Goal: Task Accomplishment & Management: Use online tool/utility

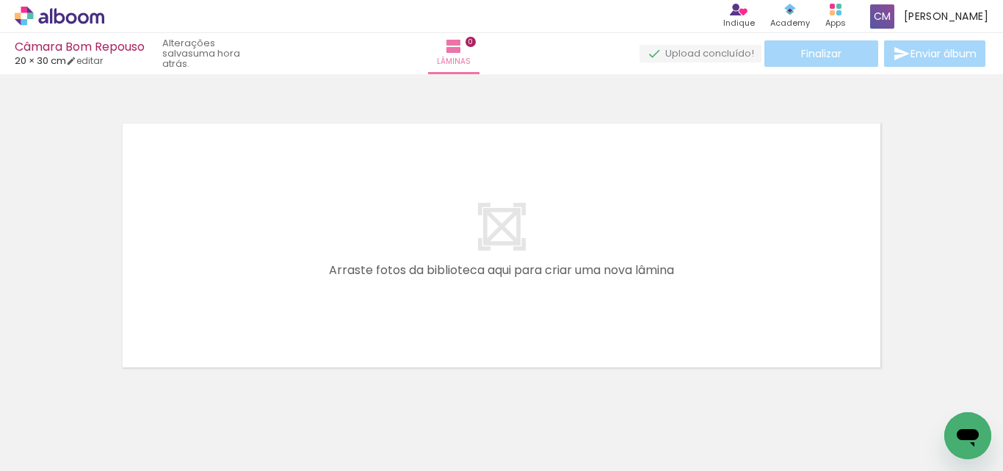
scroll to position [46, 0]
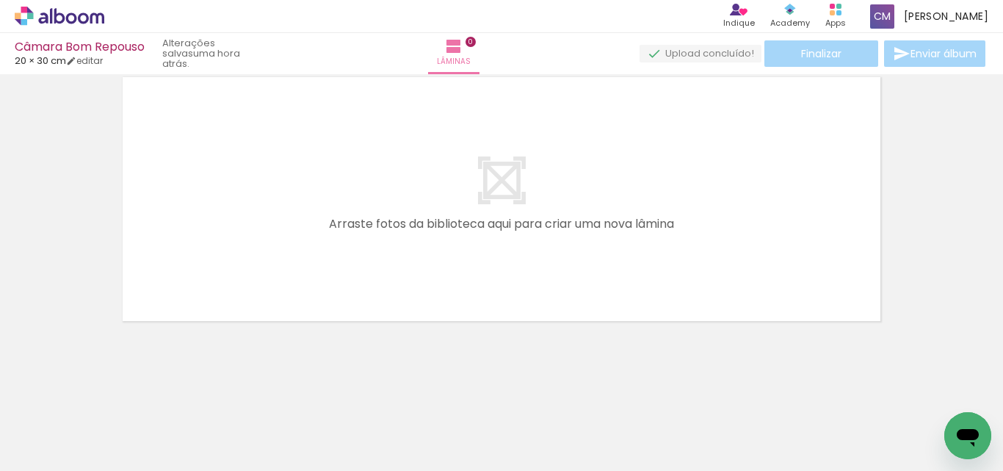
click at [152, 427] on div at bounding box center [147, 420] width 73 height 48
click at [162, 408] on div at bounding box center [147, 420] width 73 height 48
click at [236, 432] on div at bounding box center [229, 420] width 73 height 48
click at [167, 429] on div at bounding box center [147, 420] width 73 height 48
click at [221, 434] on div at bounding box center [229, 420] width 73 height 48
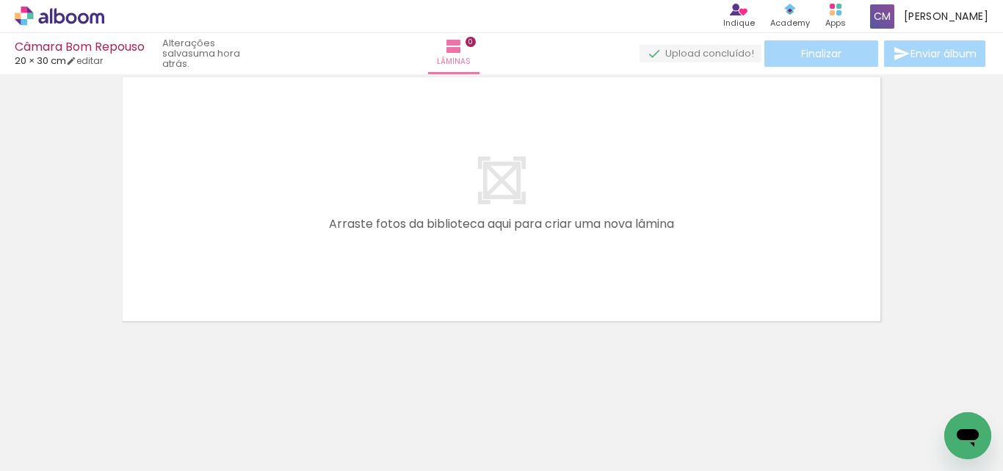
click at [292, 435] on div at bounding box center [311, 420] width 73 height 48
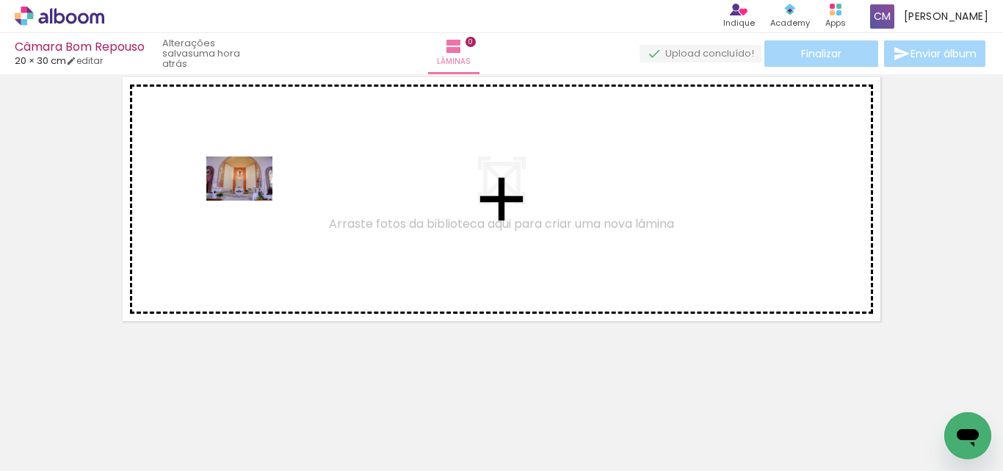
drag, startPoint x: 149, startPoint y: 420, endPoint x: 250, endPoint y: 200, distance: 241.8
click at [250, 200] on quentale-workspace at bounding box center [501, 235] width 1003 height 471
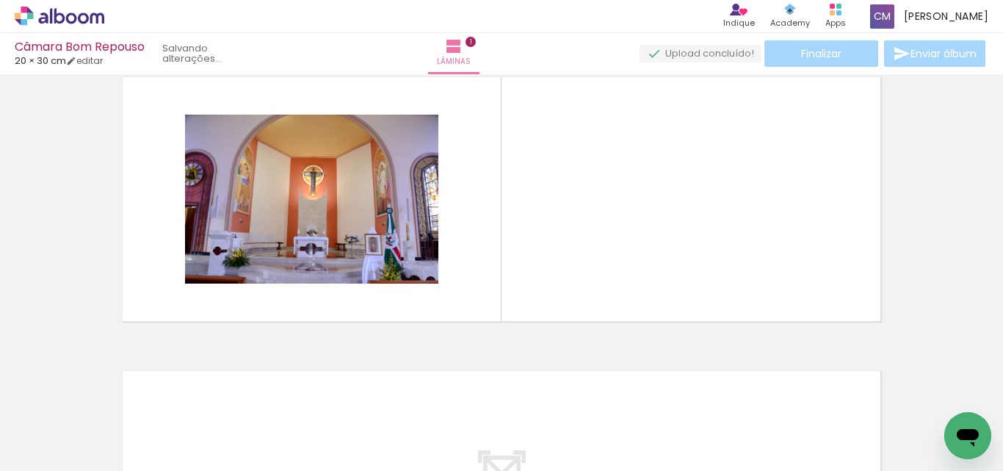
scroll to position [19, 0]
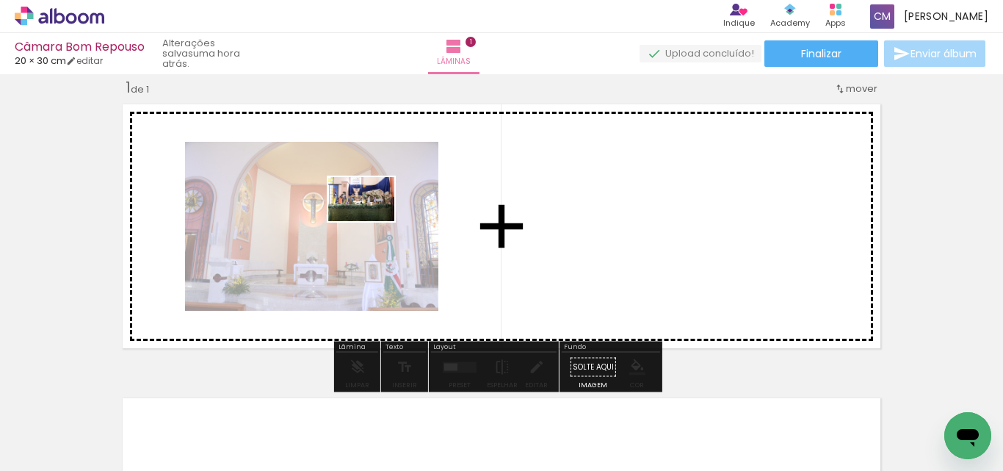
drag, startPoint x: 413, startPoint y: 406, endPoint x: 372, endPoint y: 221, distance: 189.4
click at [372, 221] on quentale-workspace at bounding box center [501, 235] width 1003 height 471
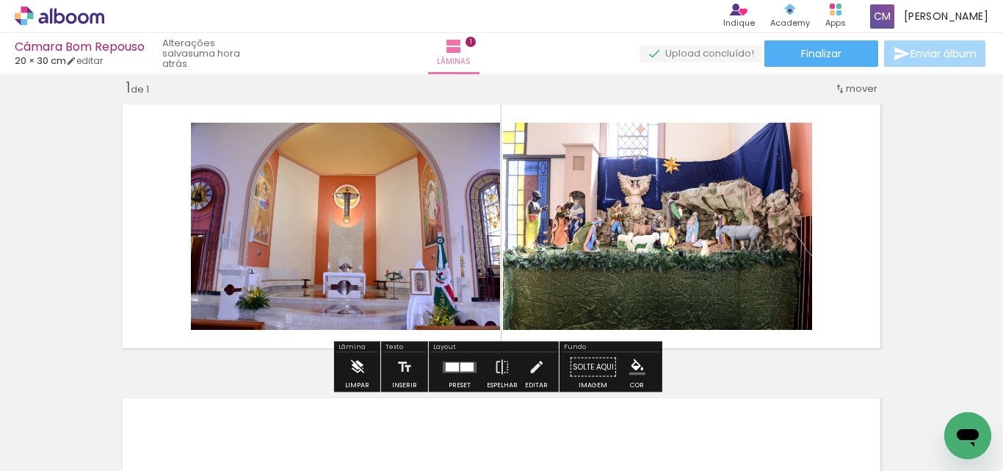
click at [356, 363] on iron-icon at bounding box center [357, 366] width 16 height 29
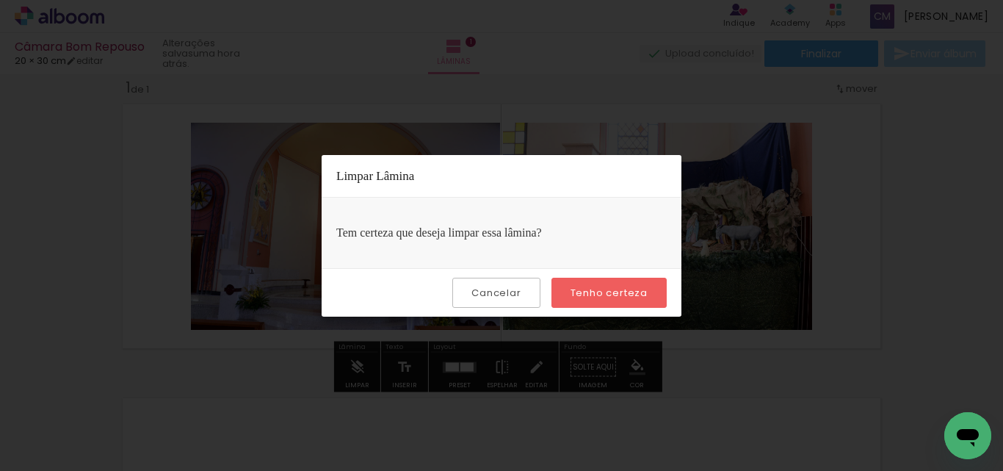
click at [502, 301] on paper-button "Cancelar" at bounding box center [495, 293] width 87 height 30
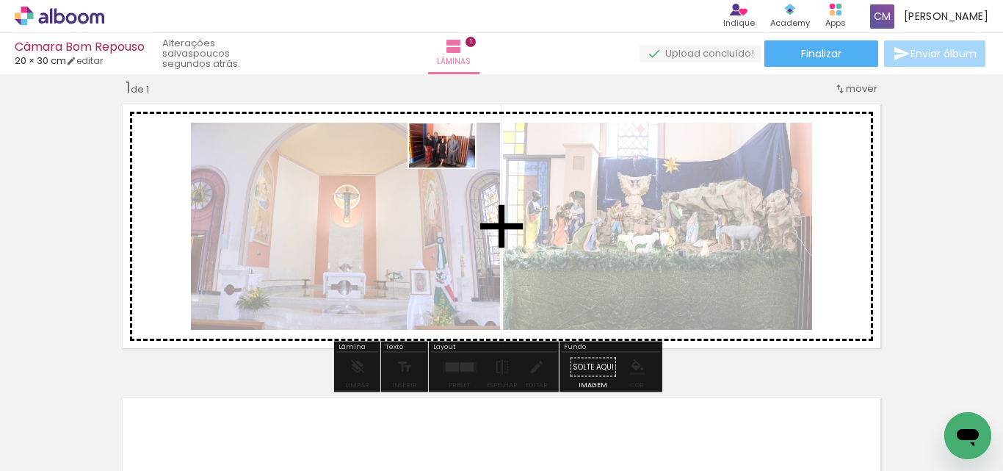
drag, startPoint x: 258, startPoint y: 424, endPoint x: 453, endPoint y: 167, distance: 322.3
click at [453, 167] on quentale-workspace at bounding box center [501, 235] width 1003 height 471
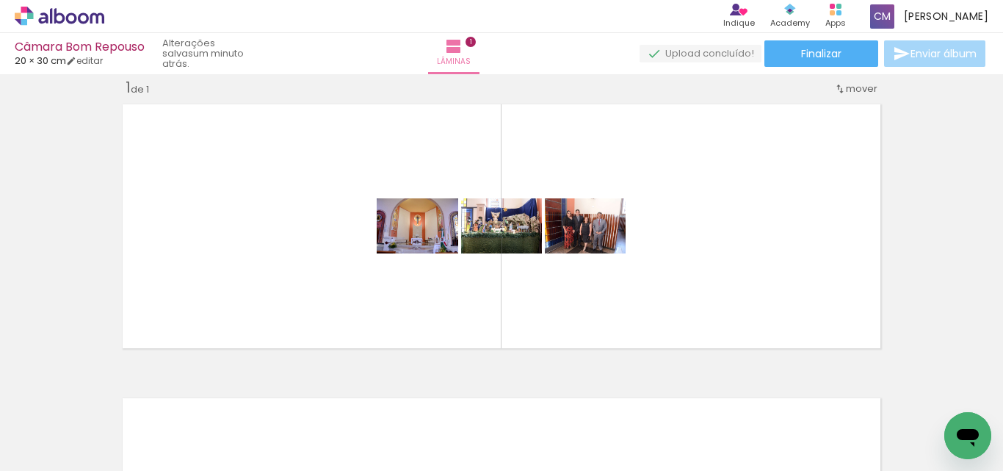
scroll to position [0, 0]
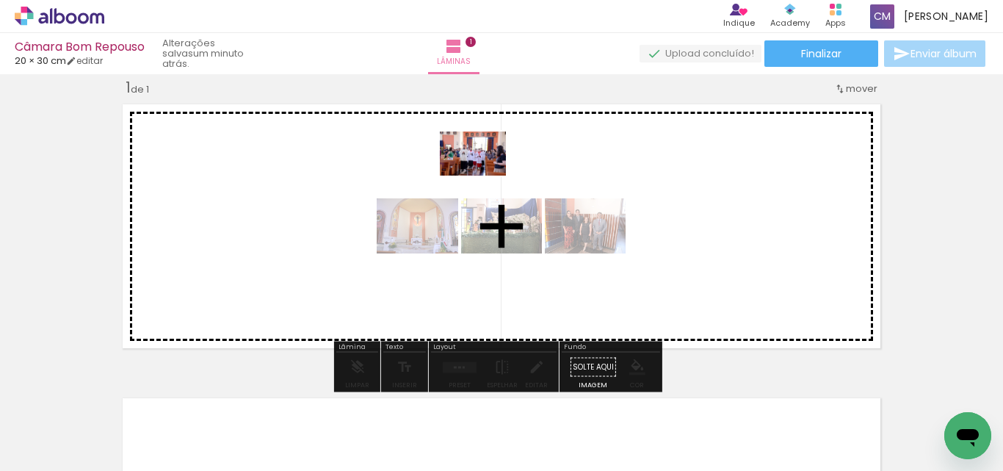
drag, startPoint x: 485, startPoint y: 428, endPoint x: 484, endPoint y: 175, distance: 252.5
click at [484, 175] on quentale-workspace at bounding box center [501, 235] width 1003 height 471
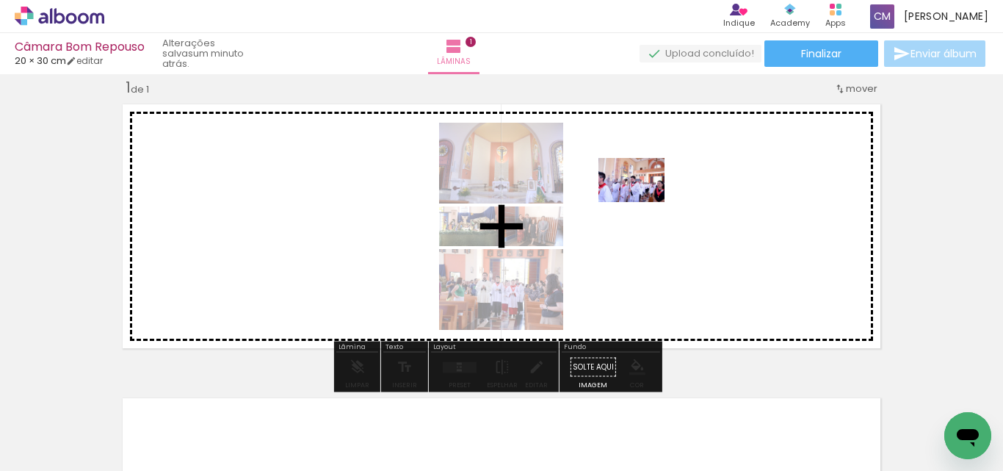
drag, startPoint x: 582, startPoint y: 426, endPoint x: 644, endPoint y: 198, distance: 235.8
click at [644, 198] on quentale-workspace at bounding box center [501, 235] width 1003 height 471
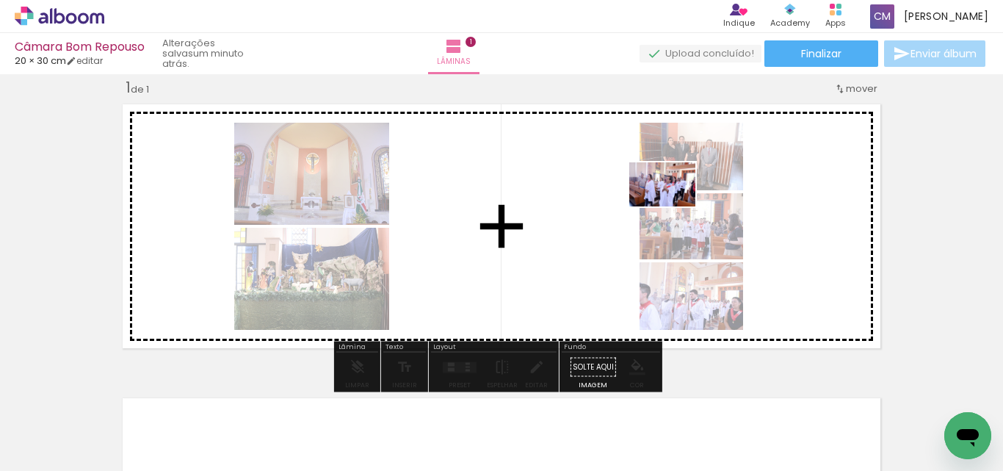
drag, startPoint x: 656, startPoint y: 428, endPoint x: 777, endPoint y: 370, distance: 134.3
click at [674, 197] on quentale-workspace at bounding box center [501, 235] width 1003 height 471
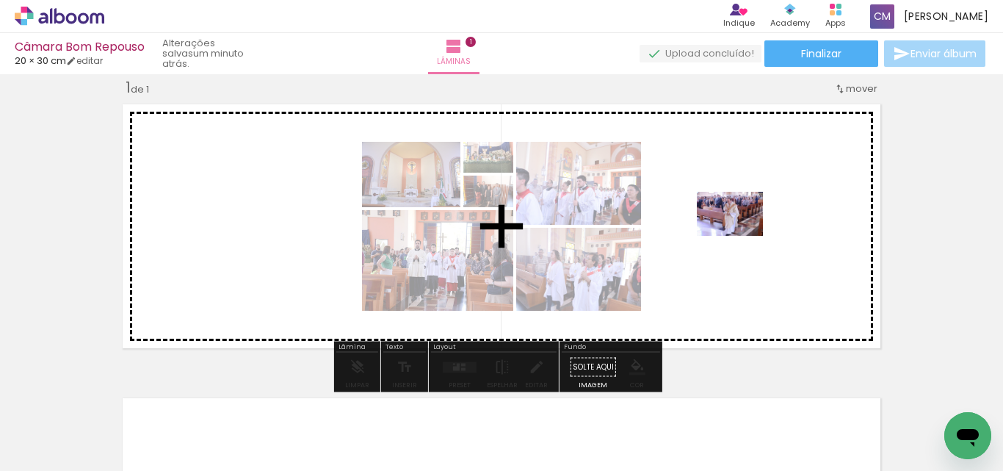
drag, startPoint x: 740, startPoint y: 429, endPoint x: 741, endPoint y: 236, distance: 193.1
click at [741, 236] on quentale-workspace at bounding box center [501, 235] width 1003 height 471
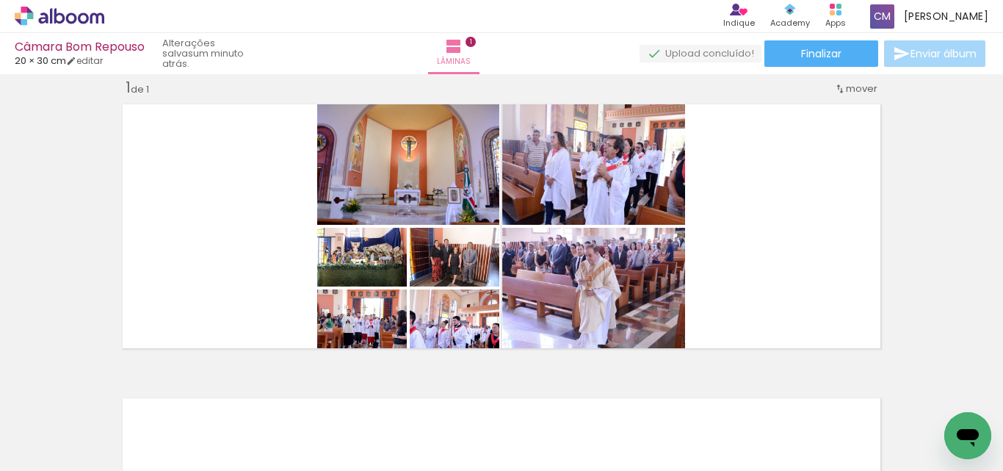
scroll to position [0, 396]
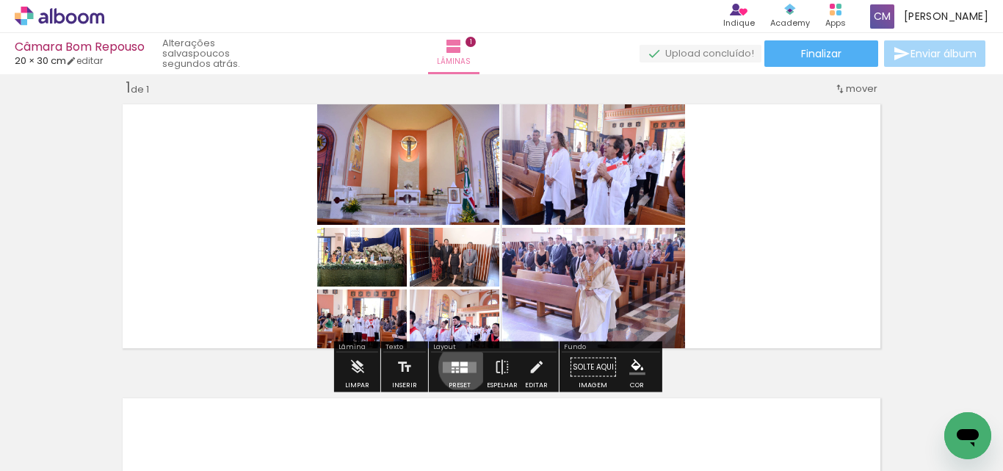
click at [460, 366] on quentale-layouter at bounding box center [460, 366] width 34 height 11
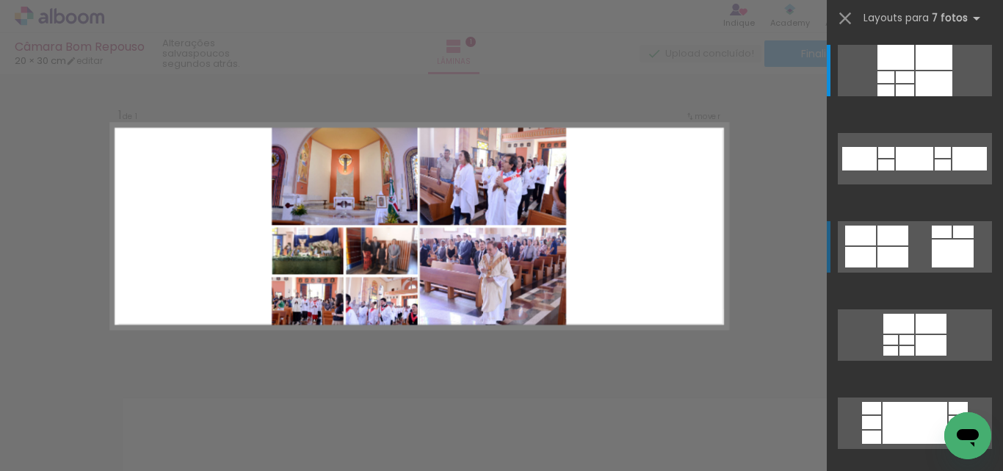
scroll to position [18, 0]
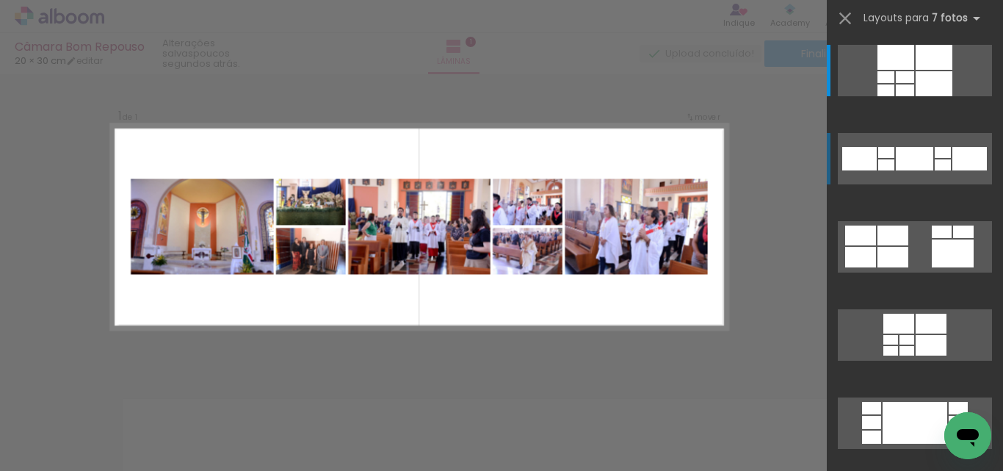
click at [954, 158] on div at bounding box center [969, 158] width 35 height 23
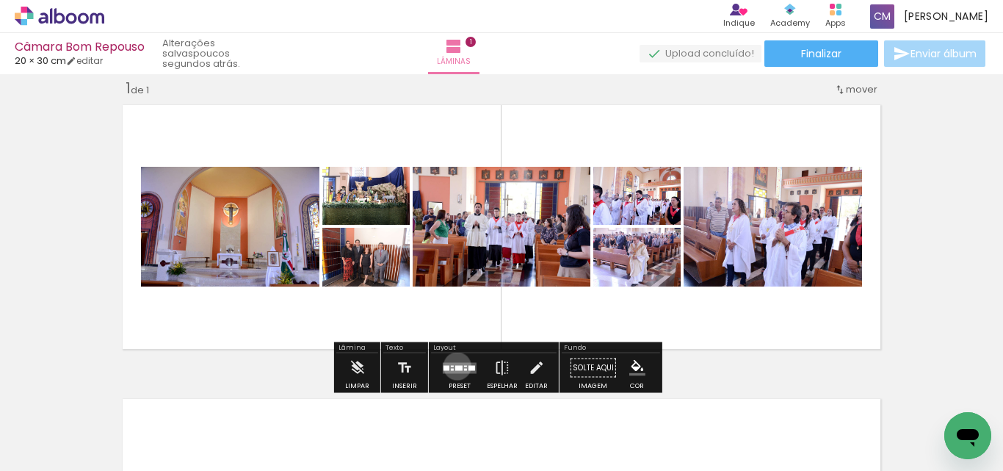
click at [455, 366] on div at bounding box center [458, 367] width 7 height 5
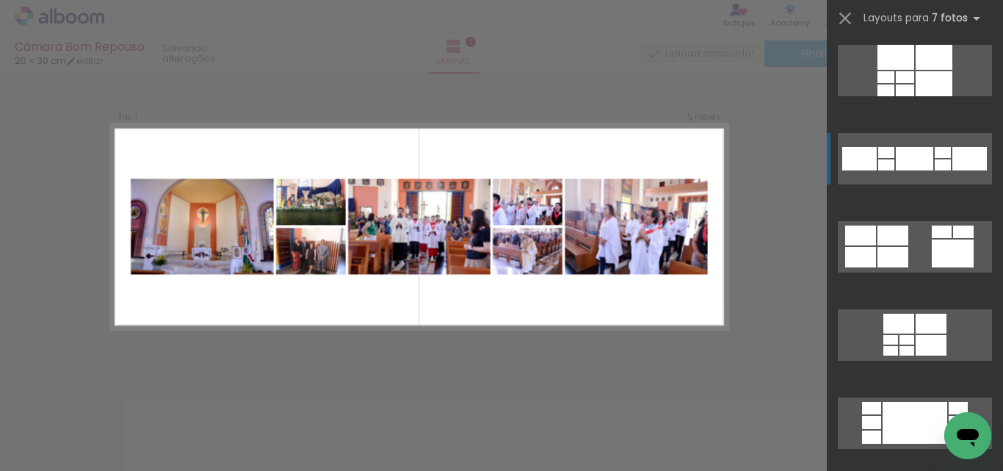
scroll to position [88, 0]
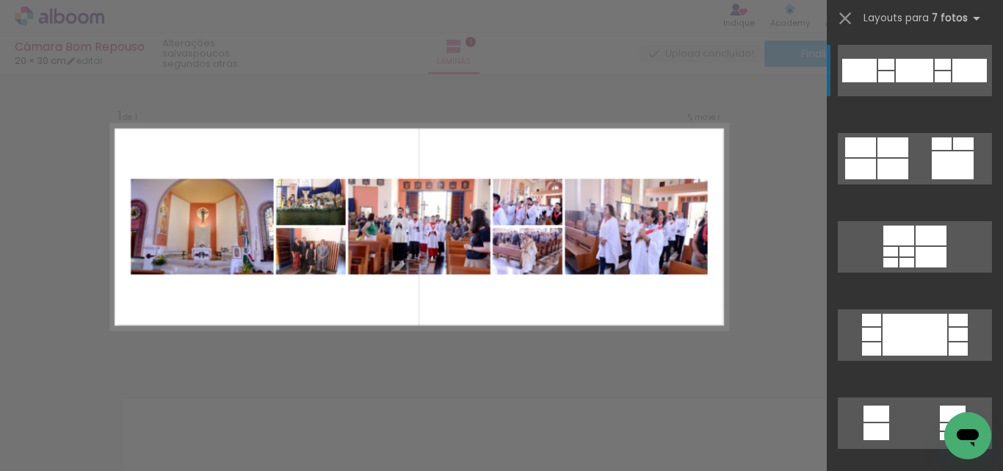
click at [751, 195] on div "Confirmar Cancelar" at bounding box center [501, 367] width 1003 height 623
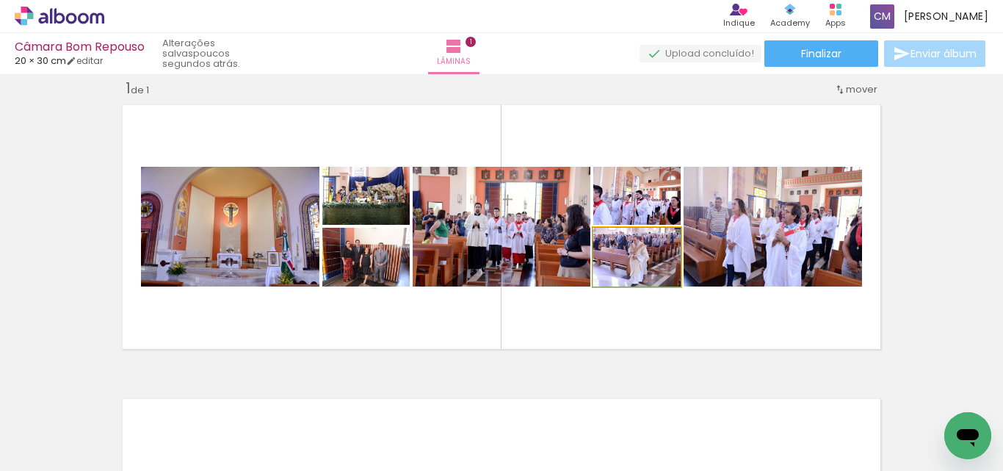
click at [617, 283] on quentale-photo at bounding box center [636, 257] width 87 height 59
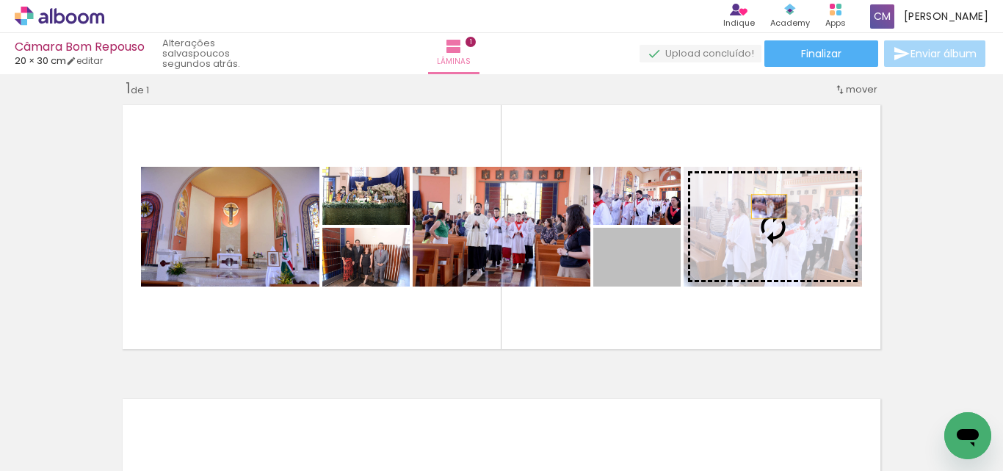
drag, startPoint x: 701, startPoint y: 246, endPoint x: 766, endPoint y: 206, distance: 75.8
click at [0, 0] on slot at bounding box center [0, 0] width 0 height 0
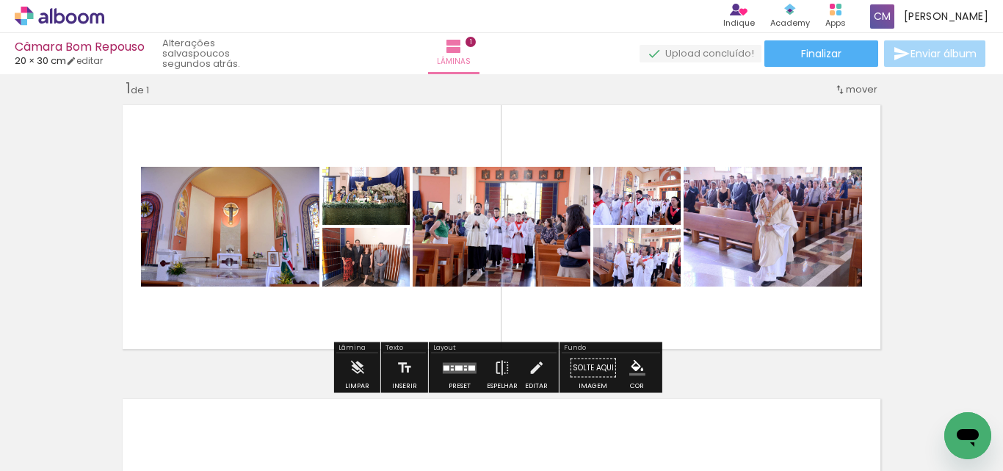
click at [788, 232] on quentale-photo at bounding box center [772, 227] width 178 height 120
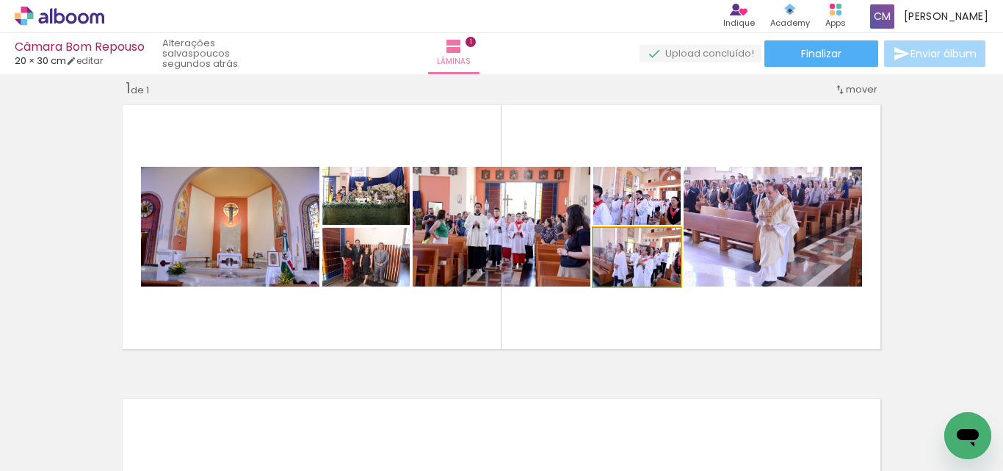
click at [659, 271] on quentale-photo at bounding box center [636, 257] width 87 height 59
drag, startPoint x: 659, startPoint y: 271, endPoint x: 656, endPoint y: 255, distance: 15.6
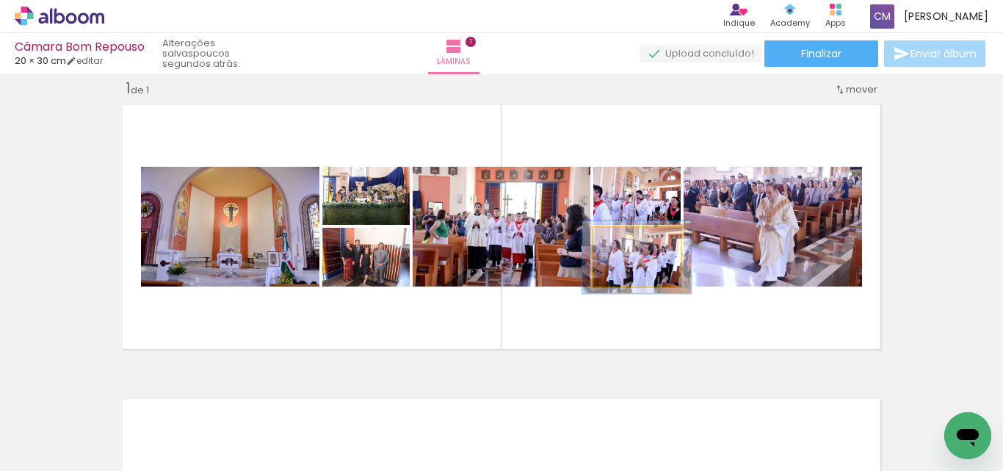
drag, startPoint x: 619, startPoint y: 244, endPoint x: 626, endPoint y: 242, distance: 7.5
type paper-slider "123"
click at [626, 242] on div at bounding box center [631, 242] width 13 height 13
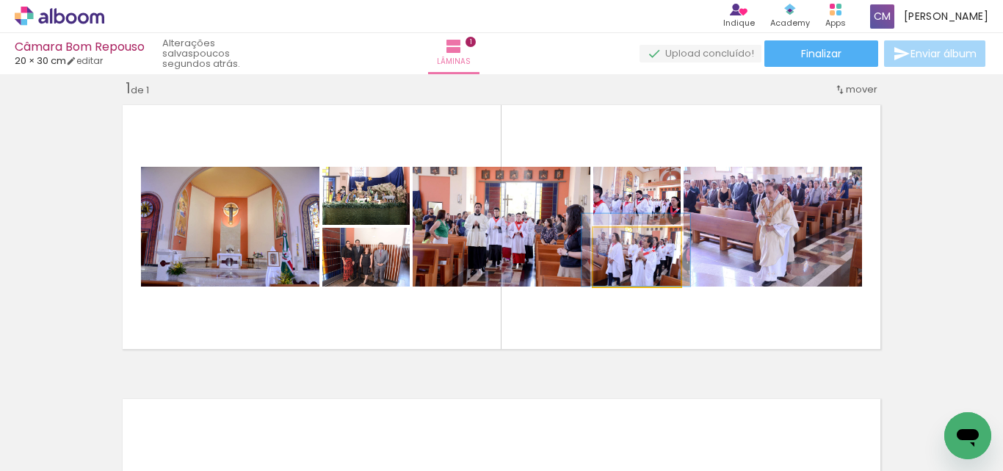
drag, startPoint x: 665, startPoint y: 276, endPoint x: 664, endPoint y: 261, distance: 15.4
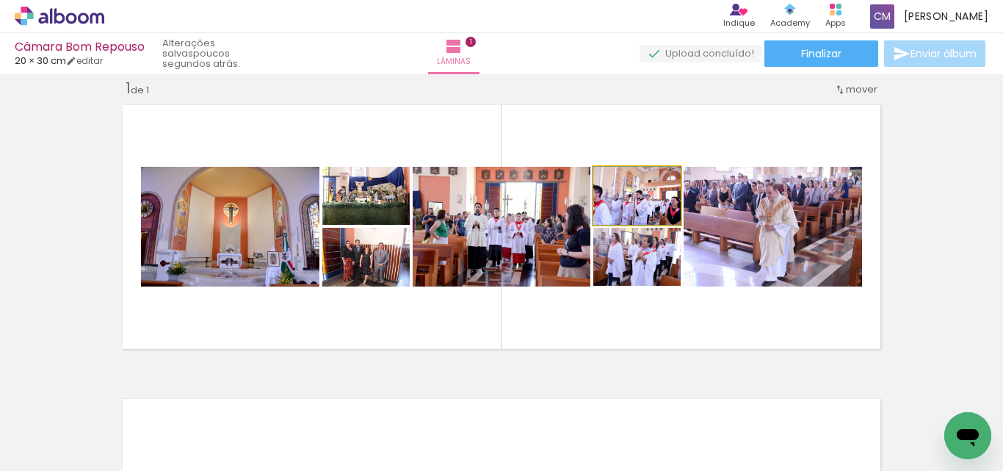
click at [656, 202] on quentale-photo at bounding box center [636, 196] width 87 height 58
drag, startPoint x: 657, startPoint y: 202, endPoint x: 674, endPoint y: 199, distance: 17.1
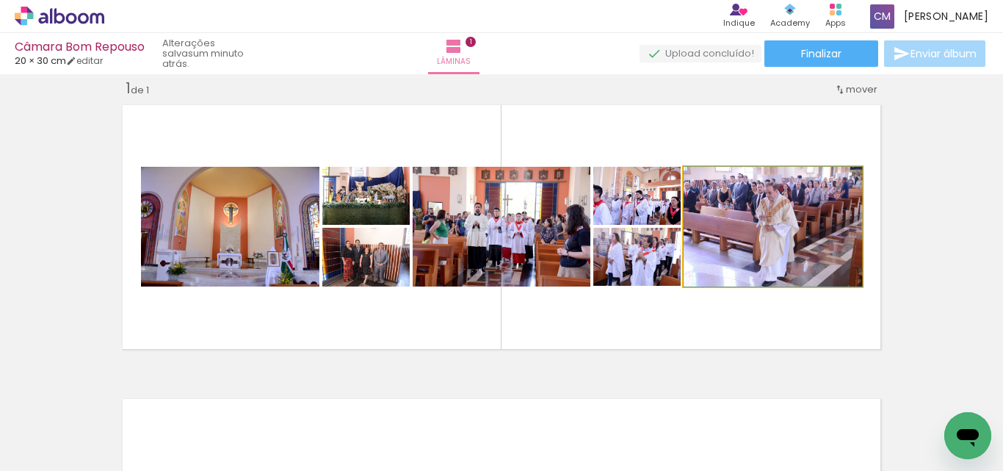
drag, startPoint x: 715, startPoint y: 185, endPoint x: 708, endPoint y: 181, distance: 7.9
type paper-slider "100"
click at [711, 181] on div at bounding box center [717, 181] width 13 height 13
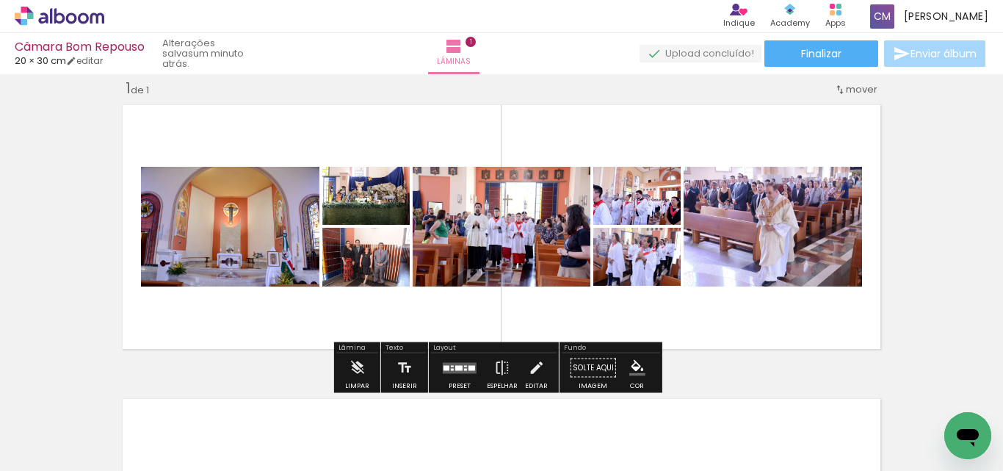
click at [617, 195] on paper-button "P&B" at bounding box center [612, 205] width 22 height 22
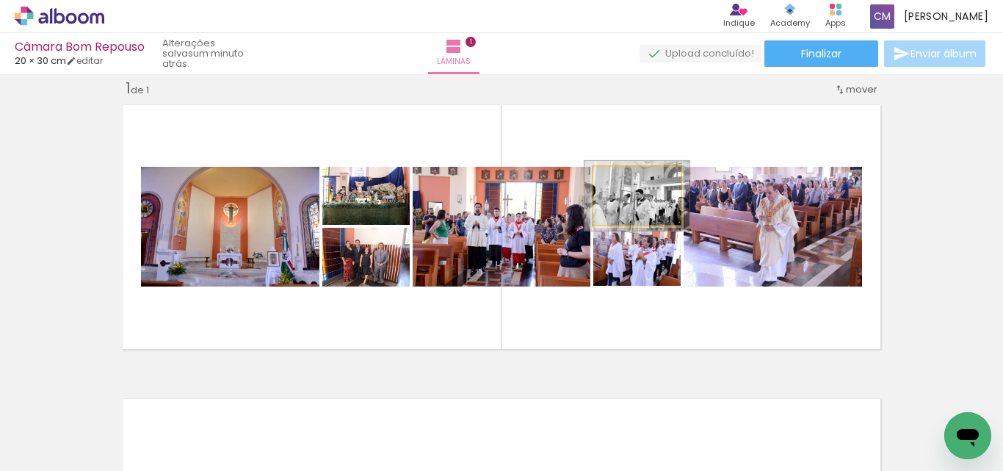
click at [629, 178] on div at bounding box center [630, 181] width 23 height 23
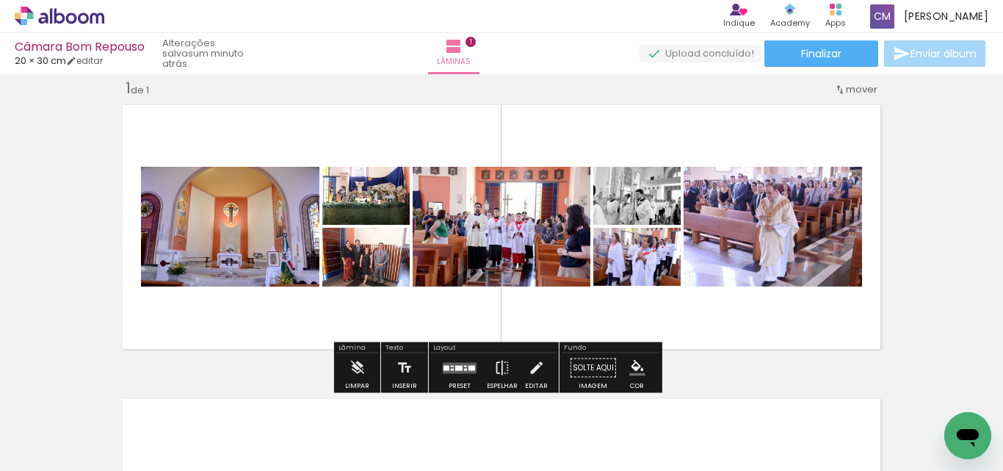
click at [0, 0] on slot "P&B" at bounding box center [0, 0] width 0 height 0
click at [631, 202] on div at bounding box center [640, 204] width 18 height 15
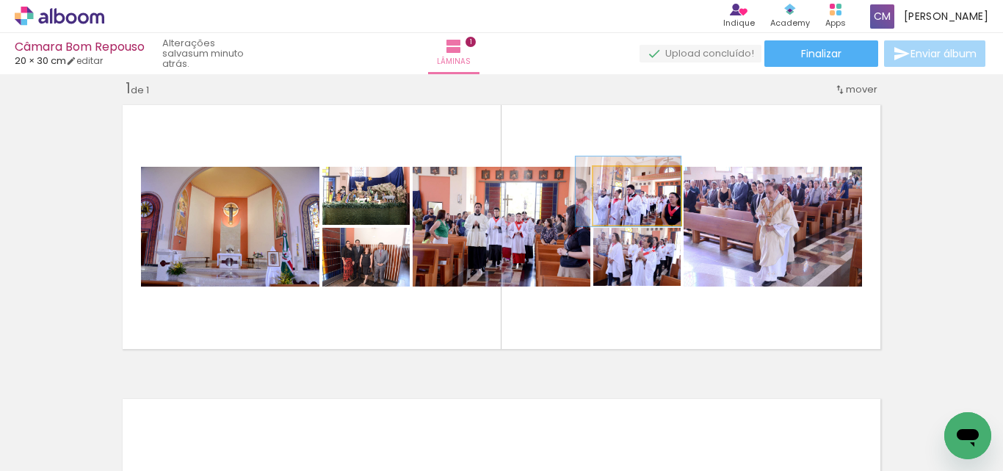
drag, startPoint x: 660, startPoint y: 205, endPoint x: 650, endPoint y: 200, distance: 10.5
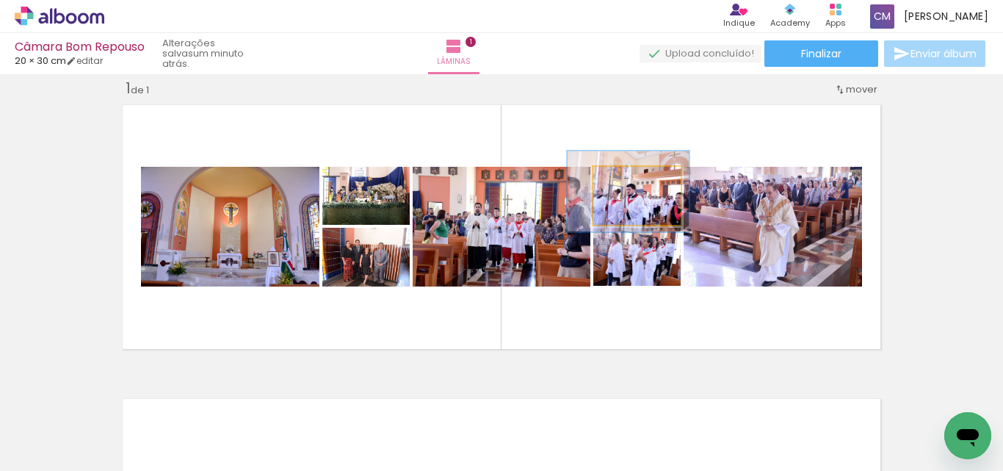
drag, startPoint x: 626, startPoint y: 182, endPoint x: 634, endPoint y: 180, distance: 7.7
type paper-slider "139"
click at [634, 180] on div at bounding box center [639, 181] width 13 height 13
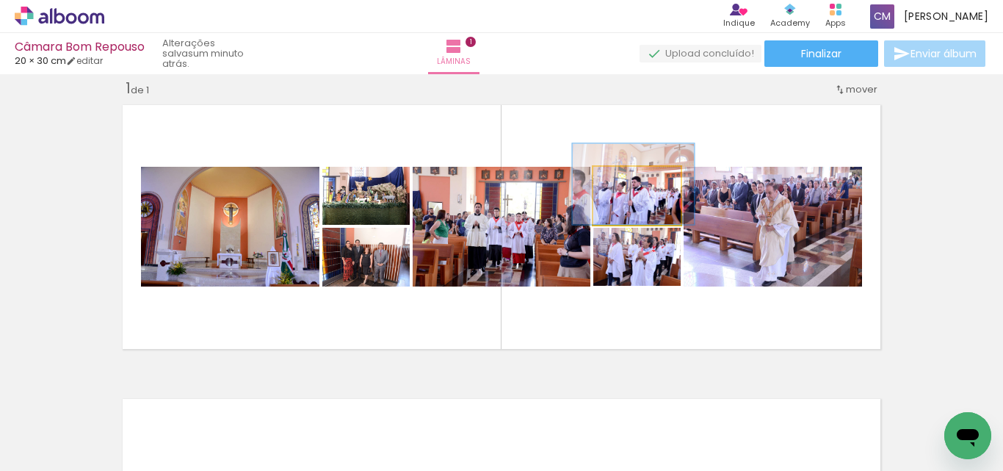
drag, startPoint x: 664, startPoint y: 206, endPoint x: 665, endPoint y: 198, distance: 7.5
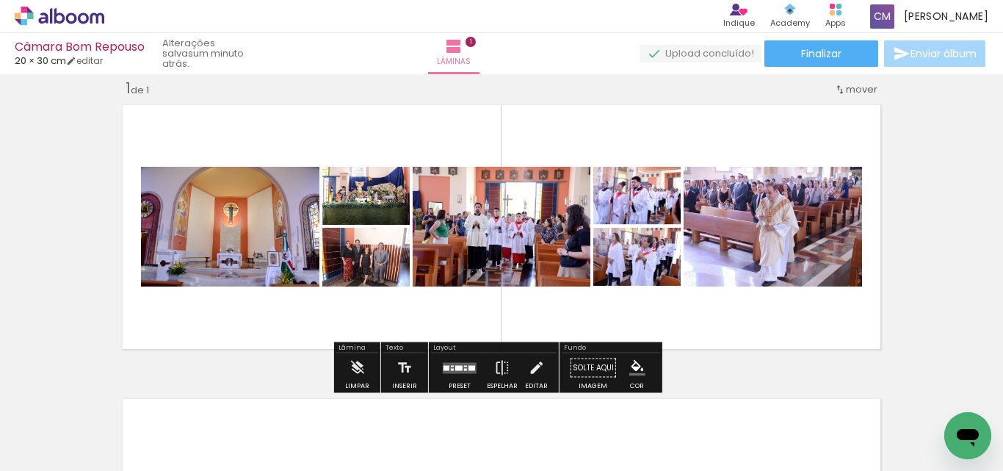
click at [915, 236] on div "Inserir lâmina 1 de 1" at bounding box center [501, 355] width 1003 height 588
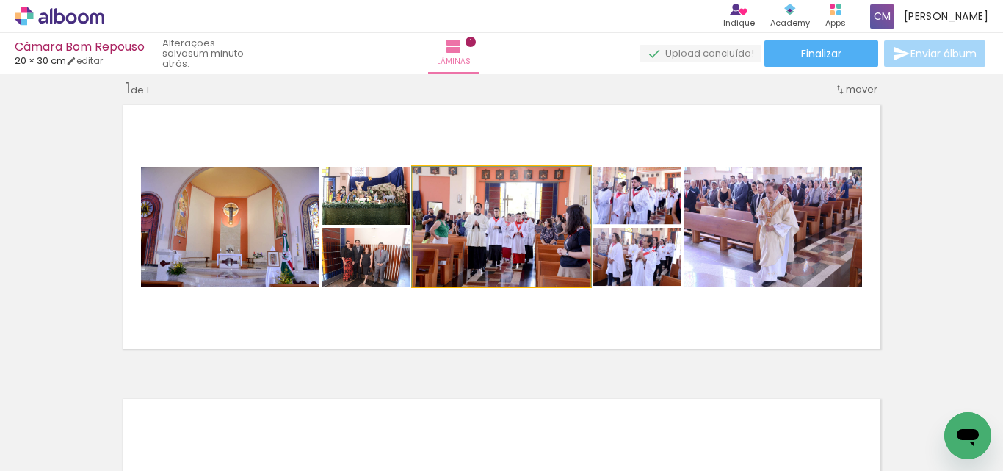
click at [527, 244] on quentale-photo at bounding box center [502, 227] width 178 height 120
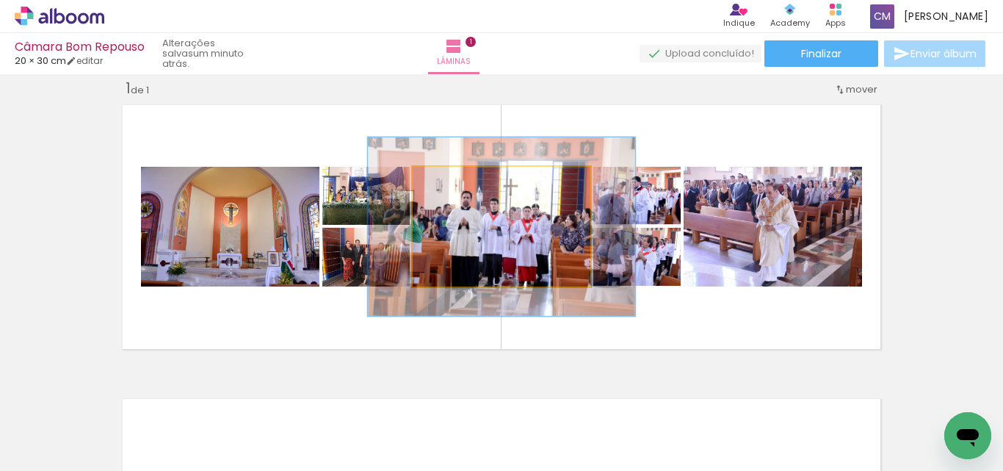
drag, startPoint x: 444, startPoint y: 181, endPoint x: 469, endPoint y: 184, distance: 25.1
type paper-slider "149"
click at [469, 184] on div at bounding box center [471, 181] width 13 height 13
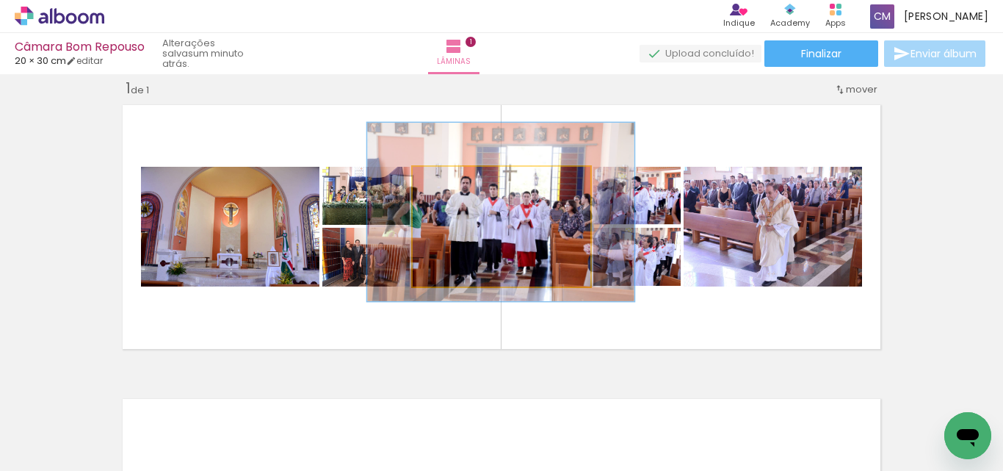
drag, startPoint x: 555, startPoint y: 239, endPoint x: 554, endPoint y: 224, distance: 14.7
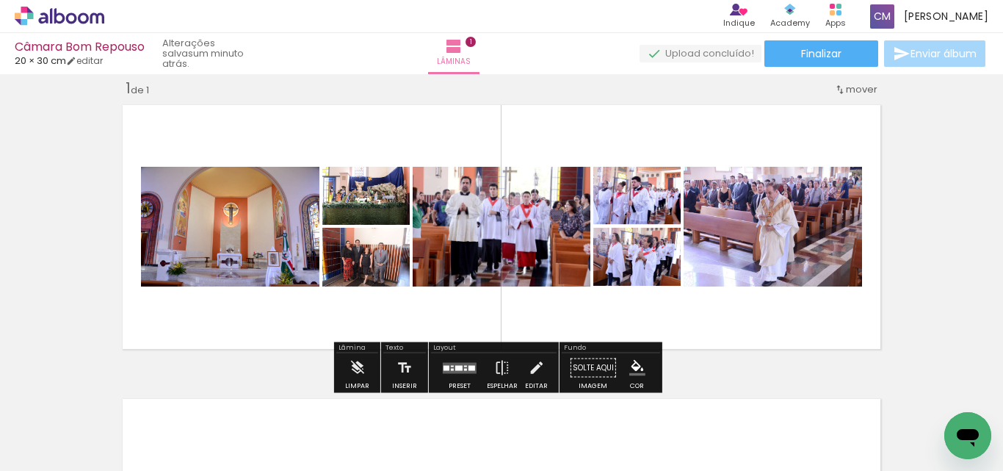
click at [371, 259] on div at bounding box center [369, 265] width 18 height 15
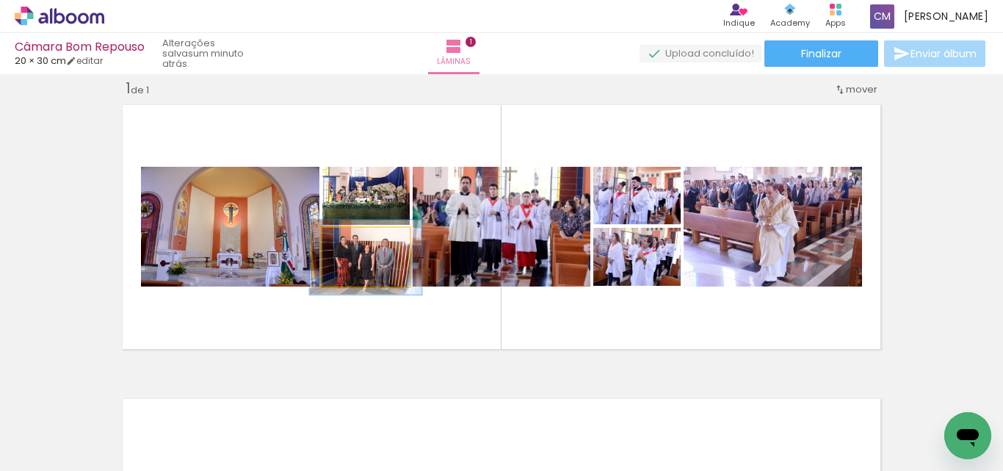
drag, startPoint x: 348, startPoint y: 246, endPoint x: 357, endPoint y: 245, distance: 8.8
type paper-slider "127"
click at [357, 245] on div at bounding box center [361, 242] width 13 height 13
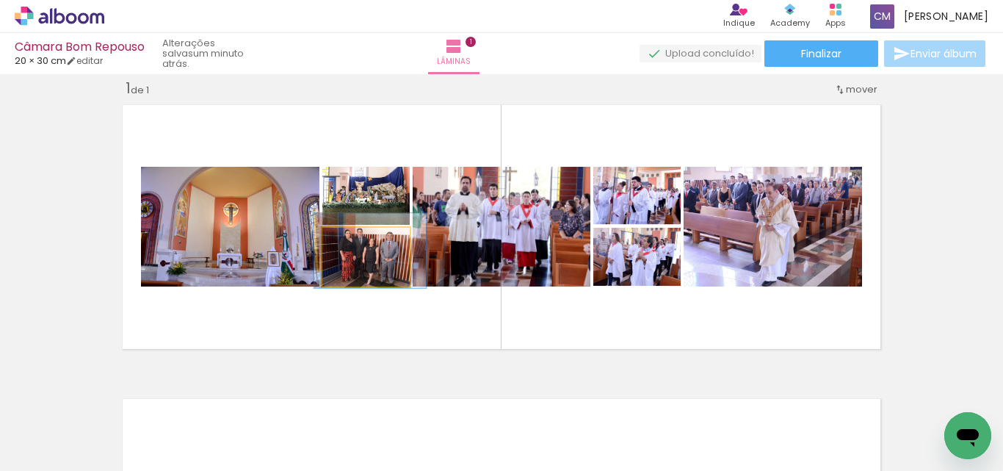
drag, startPoint x: 396, startPoint y: 273, endPoint x: 401, endPoint y: 266, distance: 7.9
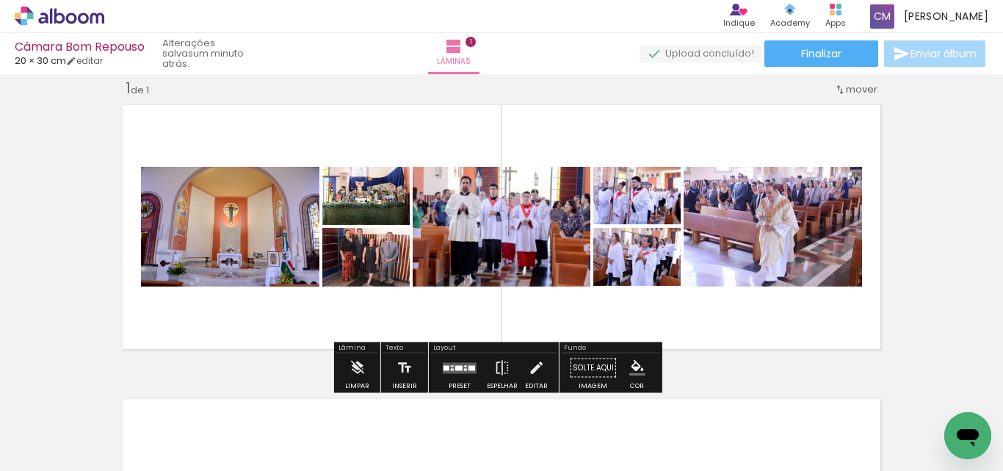
click at [938, 247] on div "Inserir lâmina 1 de 1" at bounding box center [501, 355] width 1003 height 588
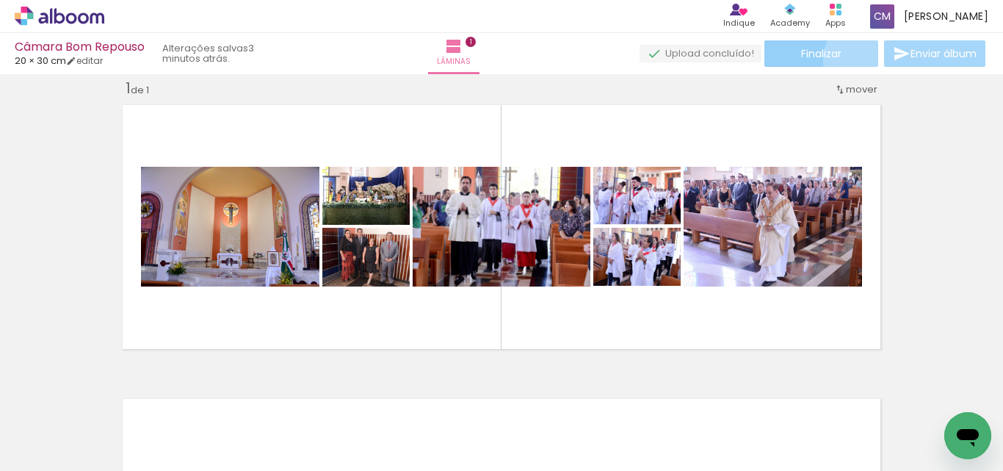
click at [868, 59] on paper-button "Finalizar" at bounding box center [821, 53] width 114 height 26
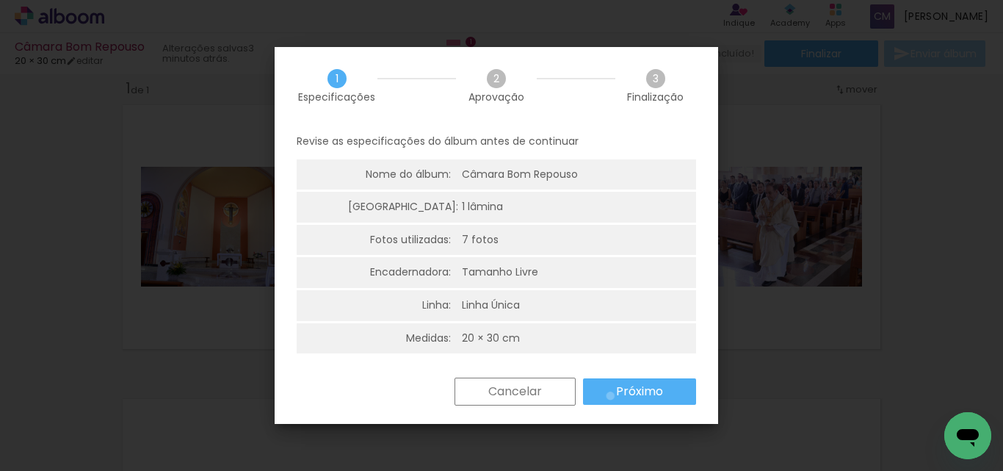
click at [610, 396] on paper-button "Próximo" at bounding box center [639, 391] width 113 height 26
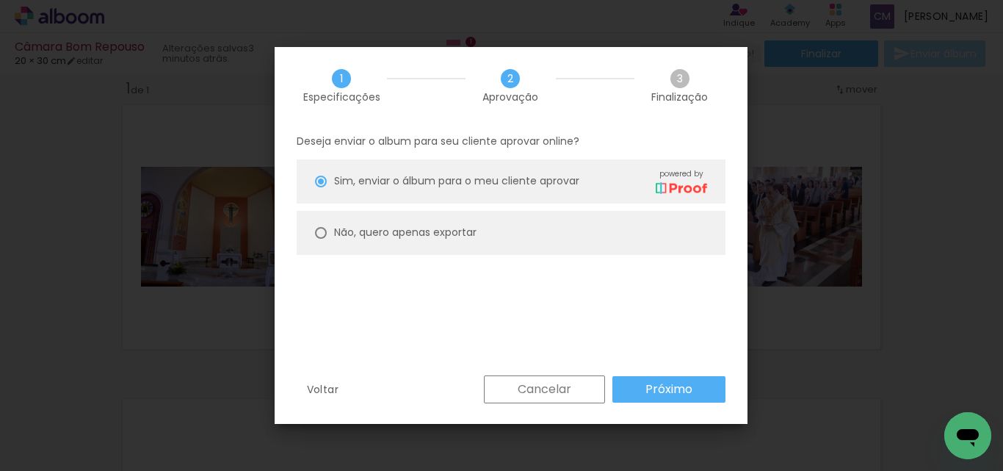
click at [0, 0] on slot "Cancelar" at bounding box center [0, 0] width 0 height 0
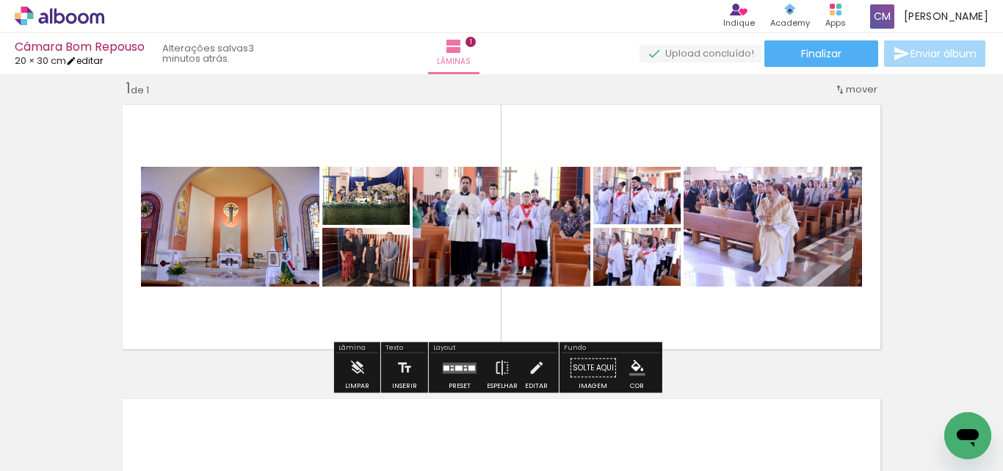
click at [101, 60] on link "editar" at bounding box center [84, 60] width 37 height 12
type input "20"
type input "60"
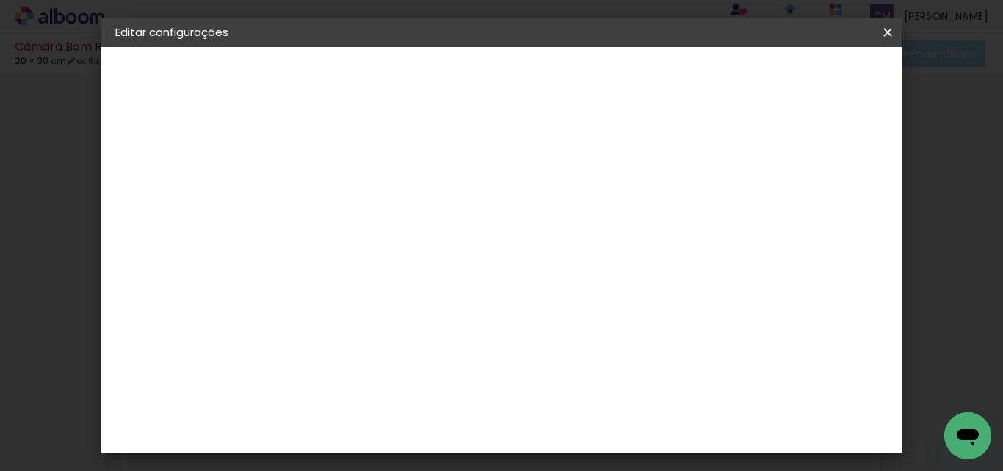
click at [0, 0] on slot "Câmara Bom Repouso" at bounding box center [0, 0] width 0 height 0
click at [0, 0] on slot "Avançar" at bounding box center [0, 0] width 0 height 0
click at [0, 0] on slot "Tamanho Livre" at bounding box center [0, 0] width 0 height 0
click at [630, 228] on paper-item "Tamanho Livre" at bounding box center [559, 223] width 141 height 32
click at [0, 0] on slot "Avançar" at bounding box center [0, 0] width 0 height 0
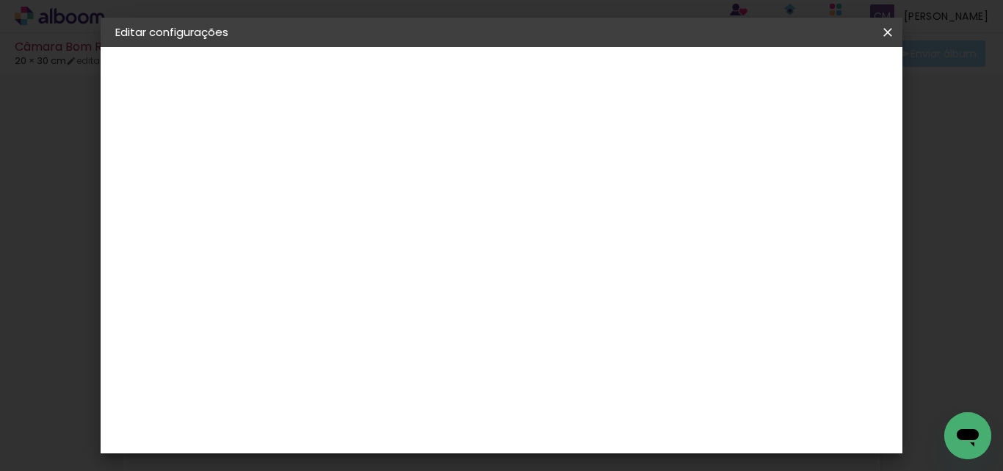
click at [196, 178] on div "Tamanho livre" at bounding box center [171, 181] width 51 height 21
click at [630, 76] on div "Voltar Avançar" at bounding box center [557, 77] width 146 height 25
click at [0, 0] on slot "Tamanho Livre" at bounding box center [0, 0] width 0 height 0
click at [0, 0] on slot "Avançar" at bounding box center [0, 0] width 0 height 0
click at [796, 83] on span "Salvar configurações" at bounding box center [741, 78] width 109 height 10
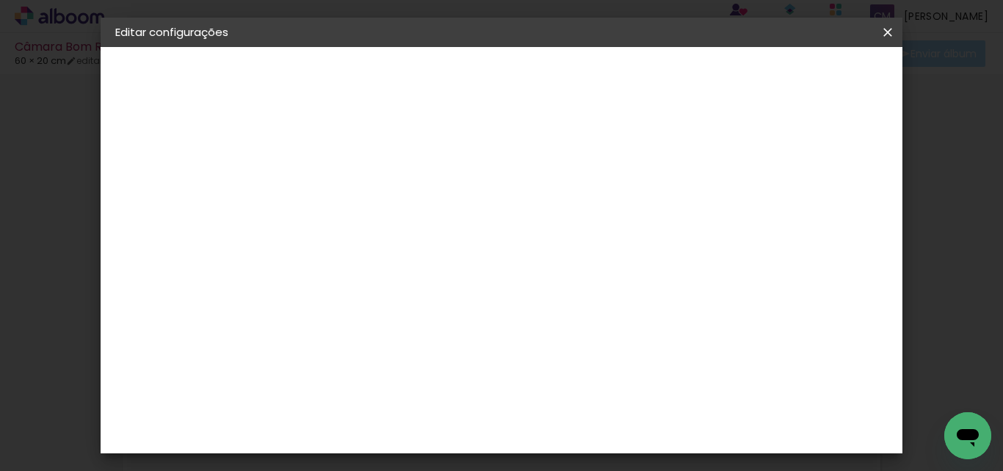
click at [796, 76] on span "Salvar configurações" at bounding box center [741, 78] width 109 height 10
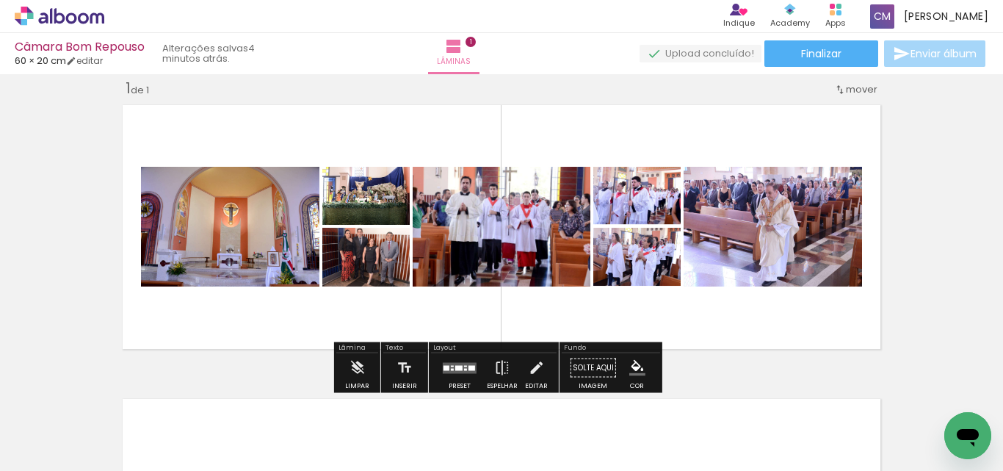
click at [859, 90] on span "mover" at bounding box center [862, 89] width 32 height 14
click at [907, 111] on div "Inserir lâmina 1 de 1" at bounding box center [501, 355] width 1003 height 588
click at [846, 90] on span "mover" at bounding box center [862, 89] width 32 height 14
click at [845, 89] on span "1" at bounding box center [843, 87] width 4 height 24
drag, startPoint x: 590, startPoint y: 362, endPoint x: 658, endPoint y: 318, distance: 80.6
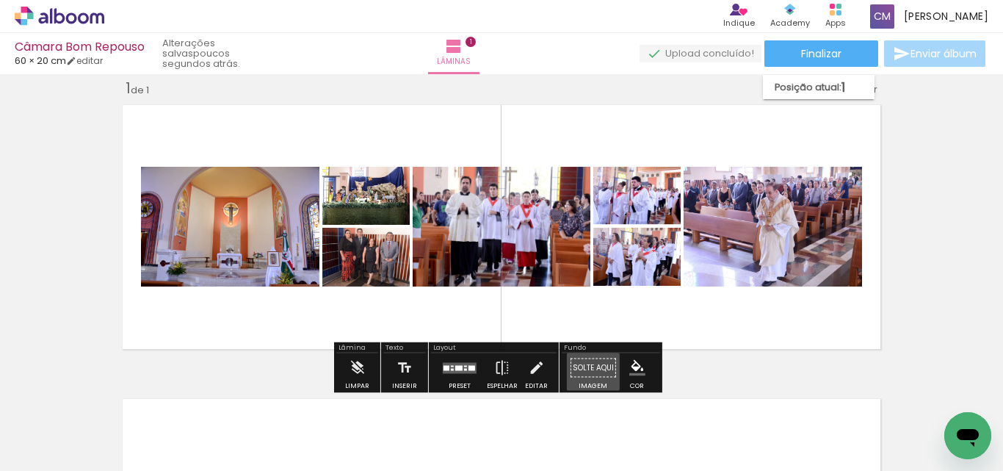
click at [658, 315] on div "Inserir lâmina 1 de 1" at bounding box center [501, 355] width 1003 height 588
click at [938, 296] on div "Inserir lâmina 1 de 1" at bounding box center [501, 355] width 1003 height 588
drag, startPoint x: 867, startPoint y: 294, endPoint x: 573, endPoint y: 300, distance: 294.5
click at [573, 300] on quentale-layouter at bounding box center [501, 226] width 771 height 257
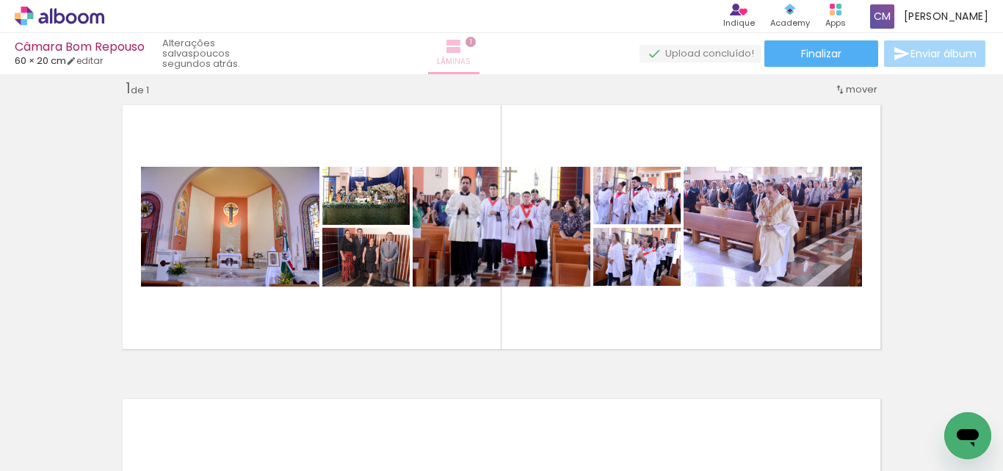
click at [476, 46] on span "1" at bounding box center [470, 42] width 10 height 10
click at [476, 43] on span "1" at bounding box center [470, 42] width 10 height 10
click at [463, 47] on iron-icon at bounding box center [454, 46] width 18 height 18
click at [0, 0] on slot "poucos segundos atrás." at bounding box center [0, 0] width 0 height 0
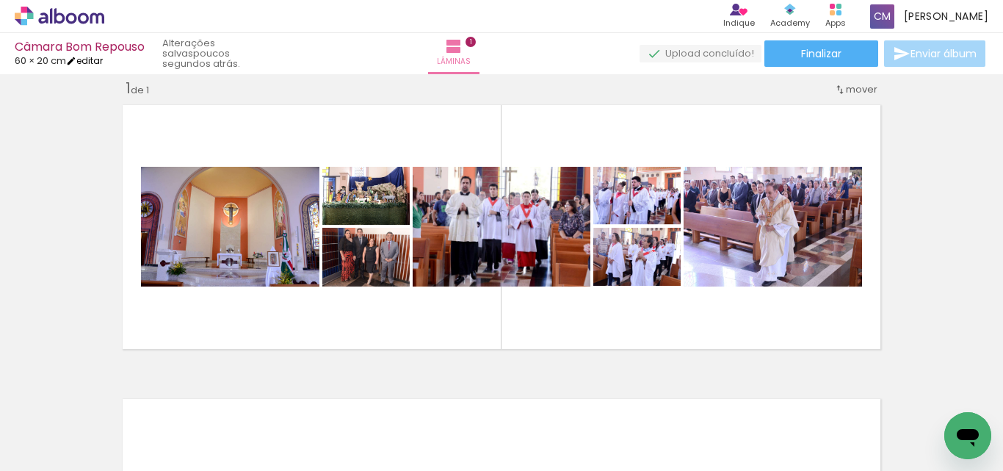
click at [76, 60] on iron-icon at bounding box center [71, 61] width 10 height 10
